Goal: Go to known website: Access a specific website the user already knows

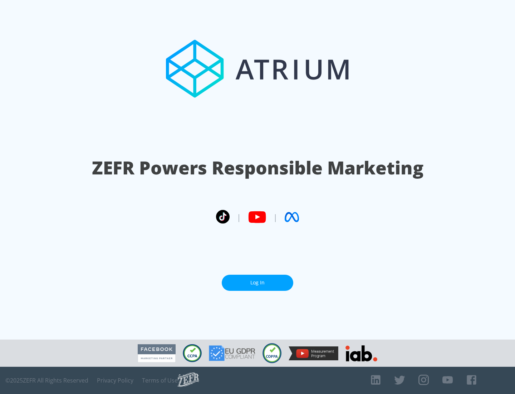
click at [258, 279] on link "Log In" at bounding box center [258, 282] width 72 height 16
